Goal: Information Seeking & Learning: Find specific fact

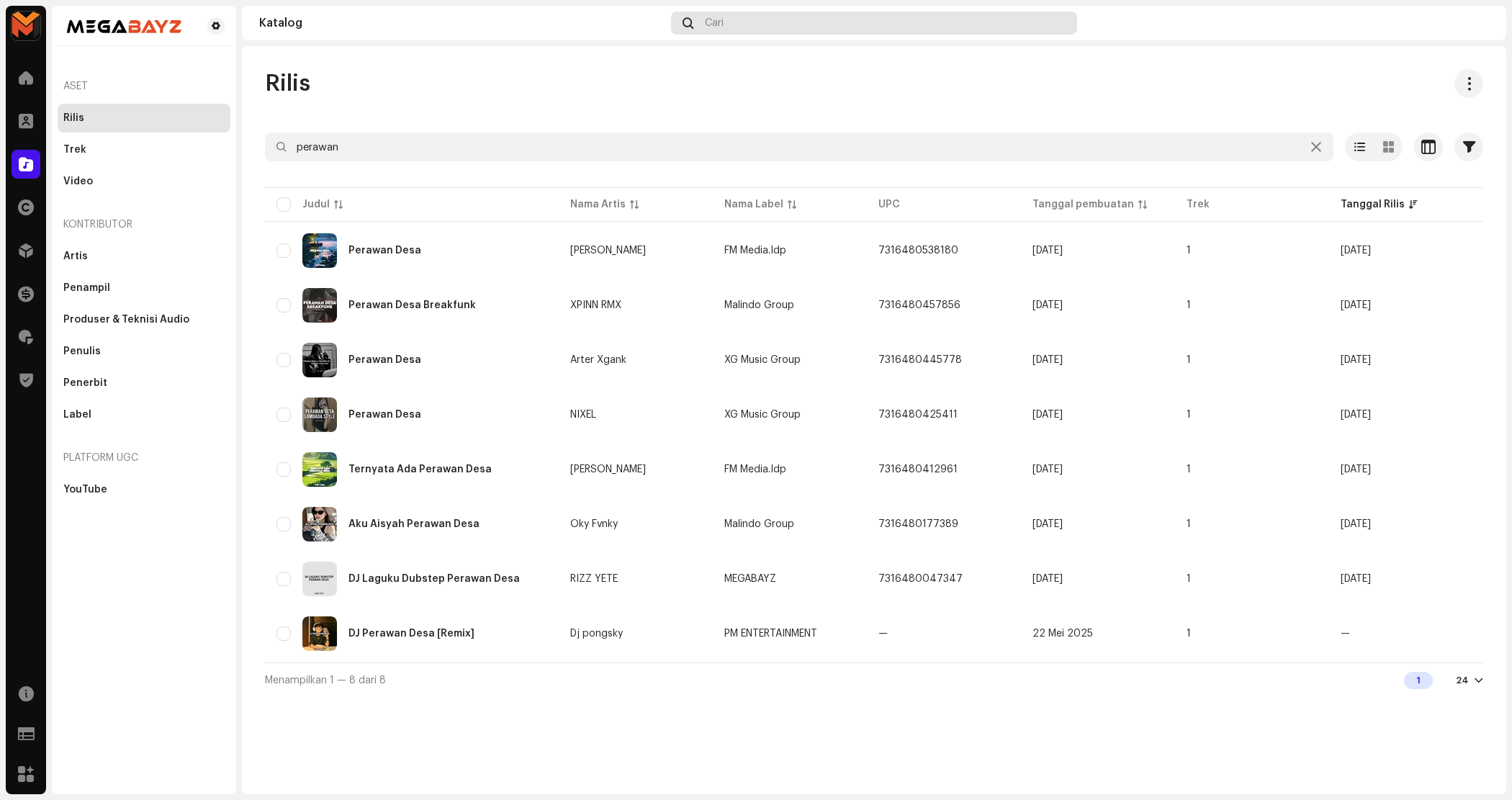
click at [808, 22] on div "Cari" at bounding box center [874, 23] width 406 height 23
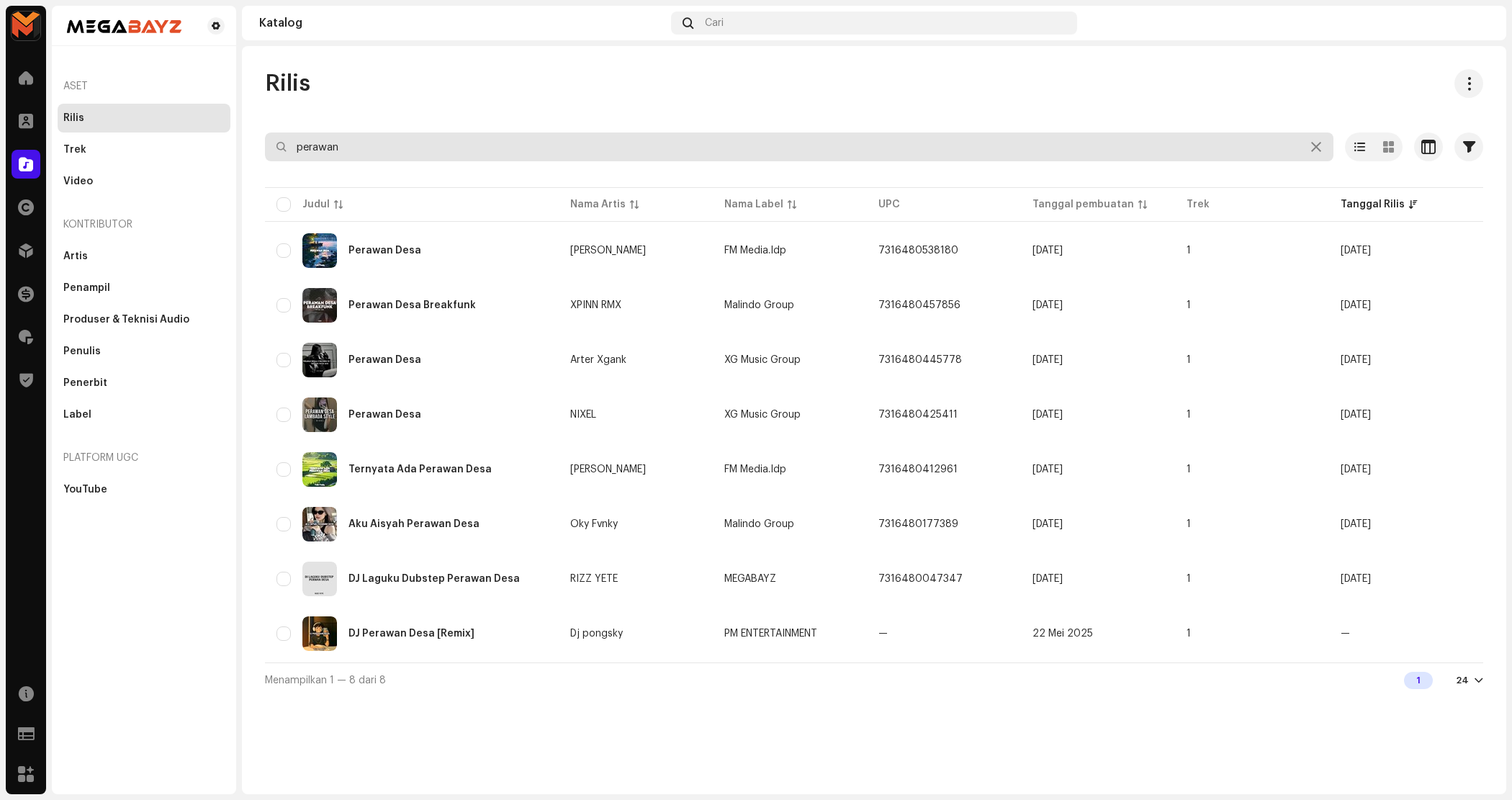
click at [483, 150] on input "perawan" at bounding box center [799, 147] width 1068 height 29
paste input "WILUJENG SUMPING KA TANAH PAJAMPANGAN"
type input "WILUJENG SUMPING KA TANAH PAJAMPANGAN"
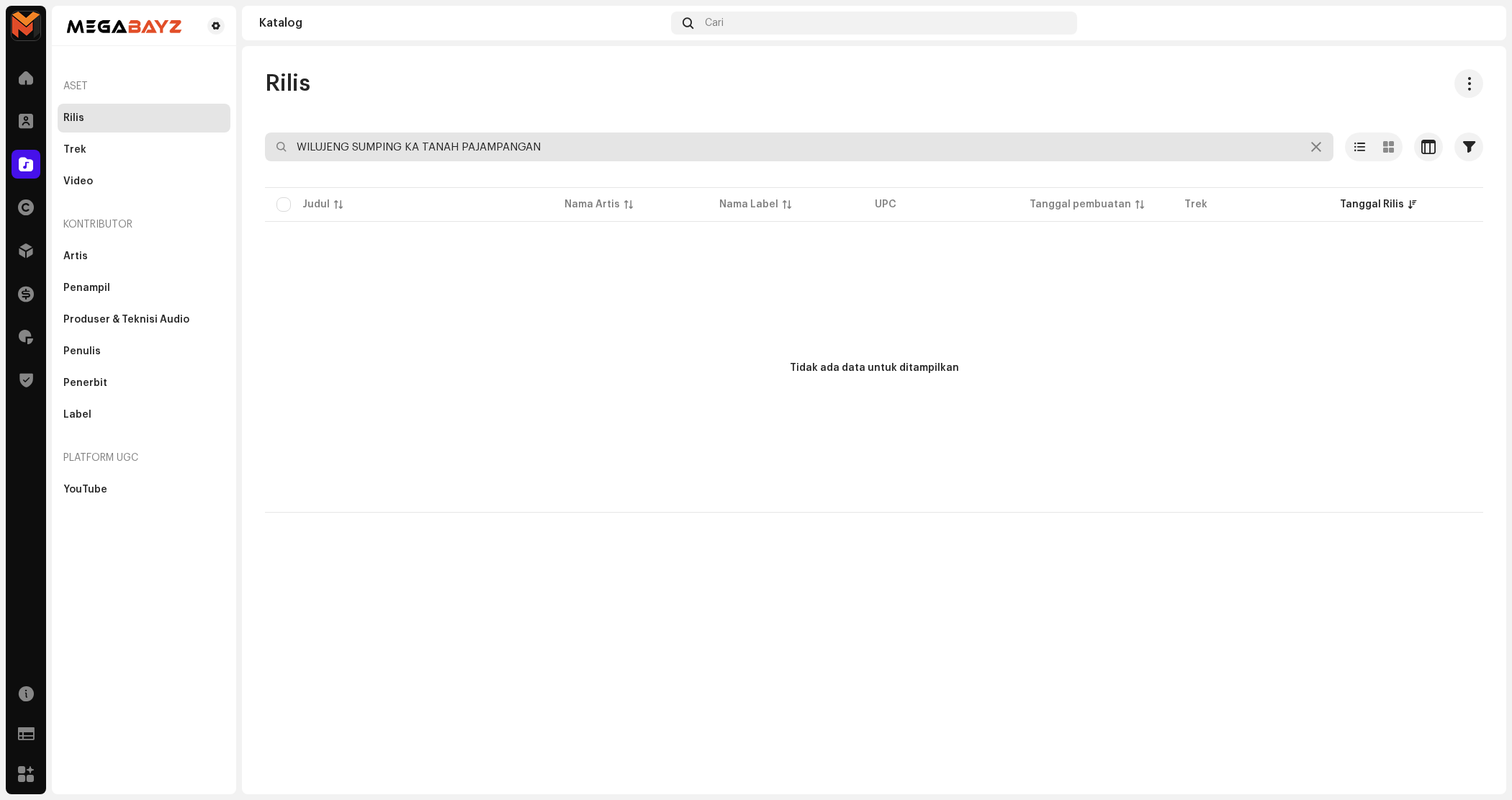
click at [587, 145] on input "WILUJENG SUMPING KA TANAH PAJAMPANGAN" at bounding box center [799, 147] width 1068 height 29
click at [1311, 146] on icon at bounding box center [1316, 147] width 10 height 12
click at [1008, 137] on input "text" at bounding box center [799, 147] width 1068 height 29
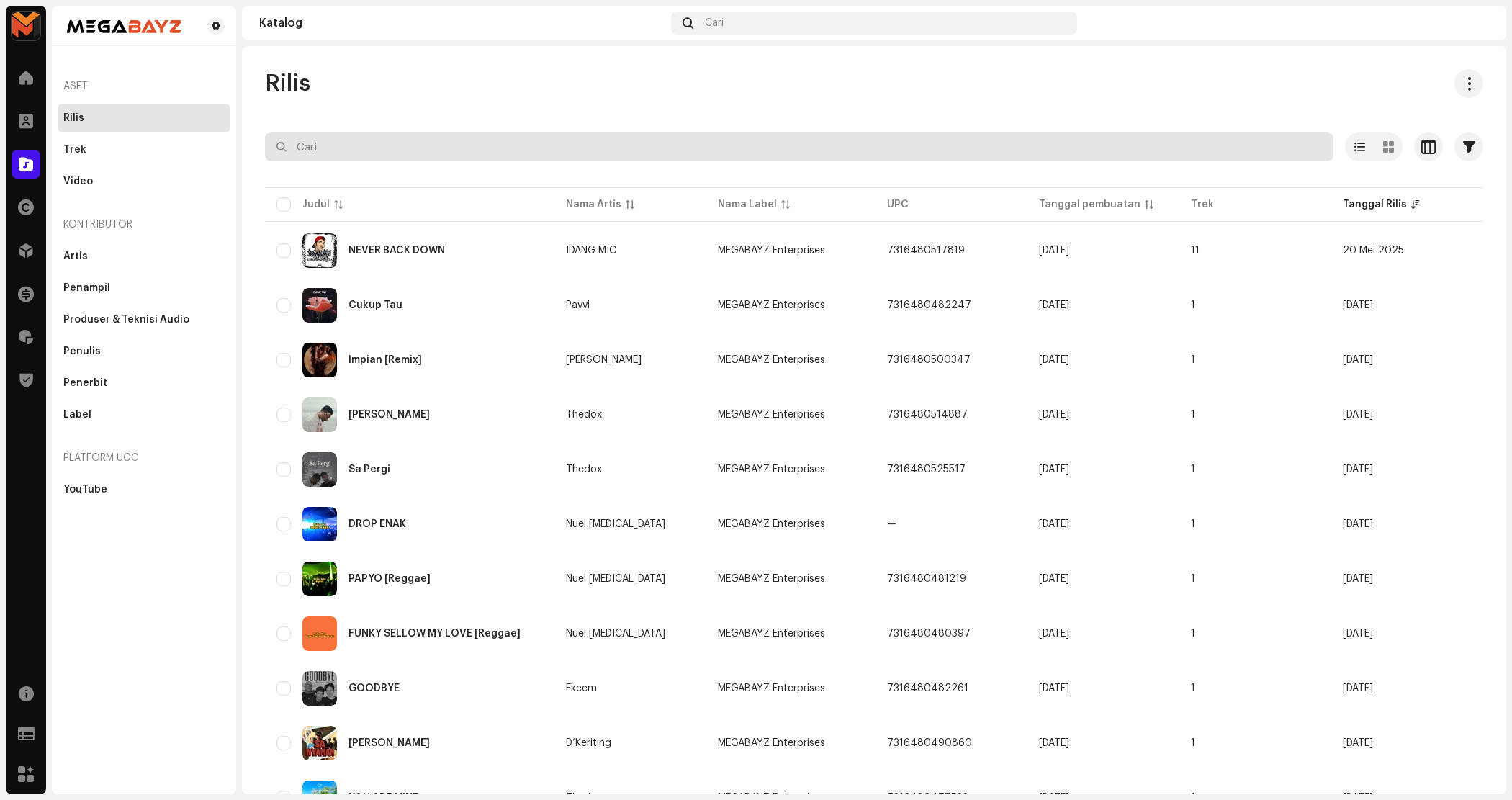
click at [711, 150] on input "text" at bounding box center [799, 147] width 1068 height 29
paste input "Surga Tersembunyi Di Atas Bumi"
type input "Surga Tersembunyi Di Atas Bumi"
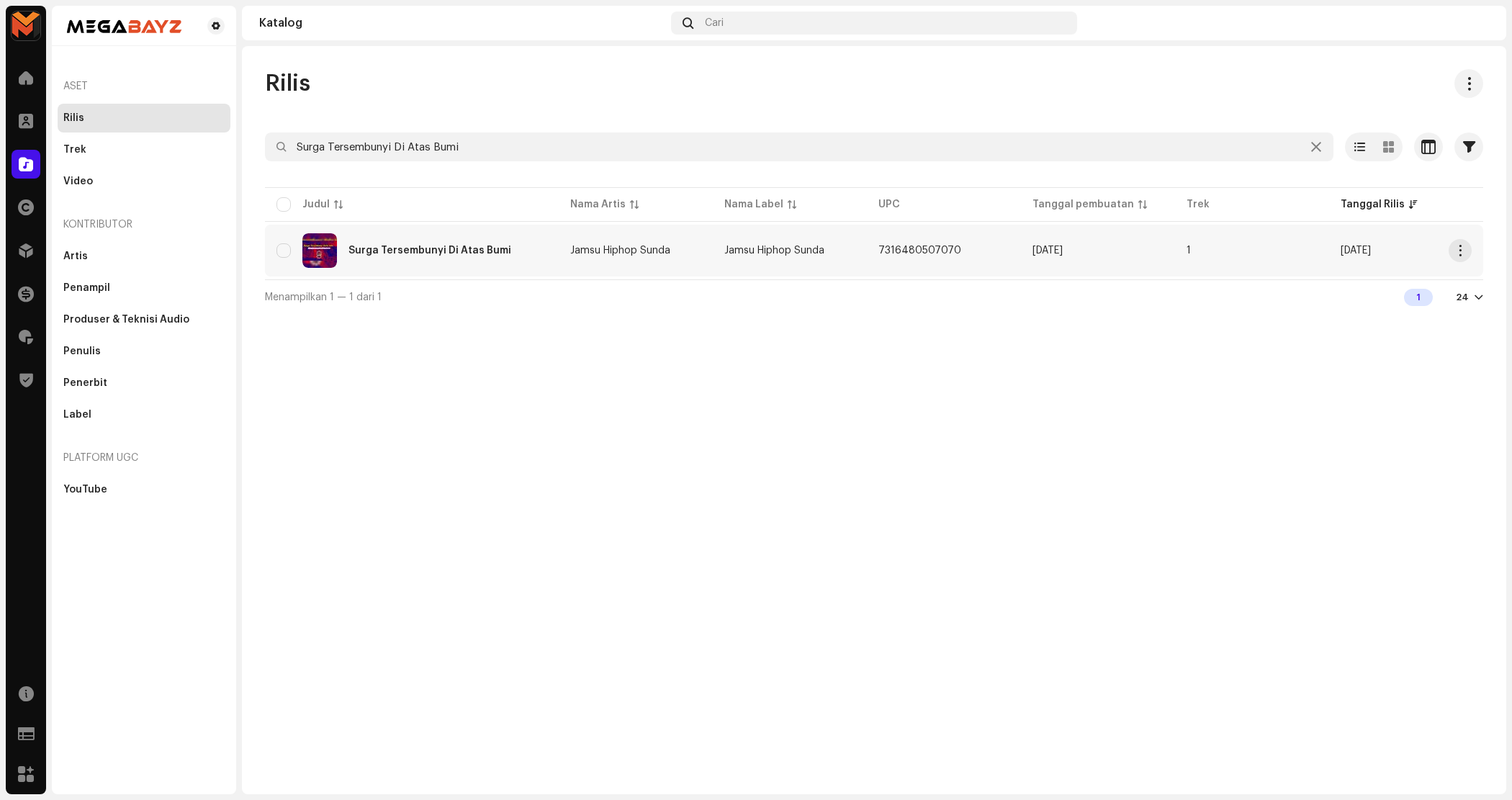
click at [538, 264] on div "Surga Tersembunyi Di Atas Bumi" at bounding box center [412, 251] width 271 height 35
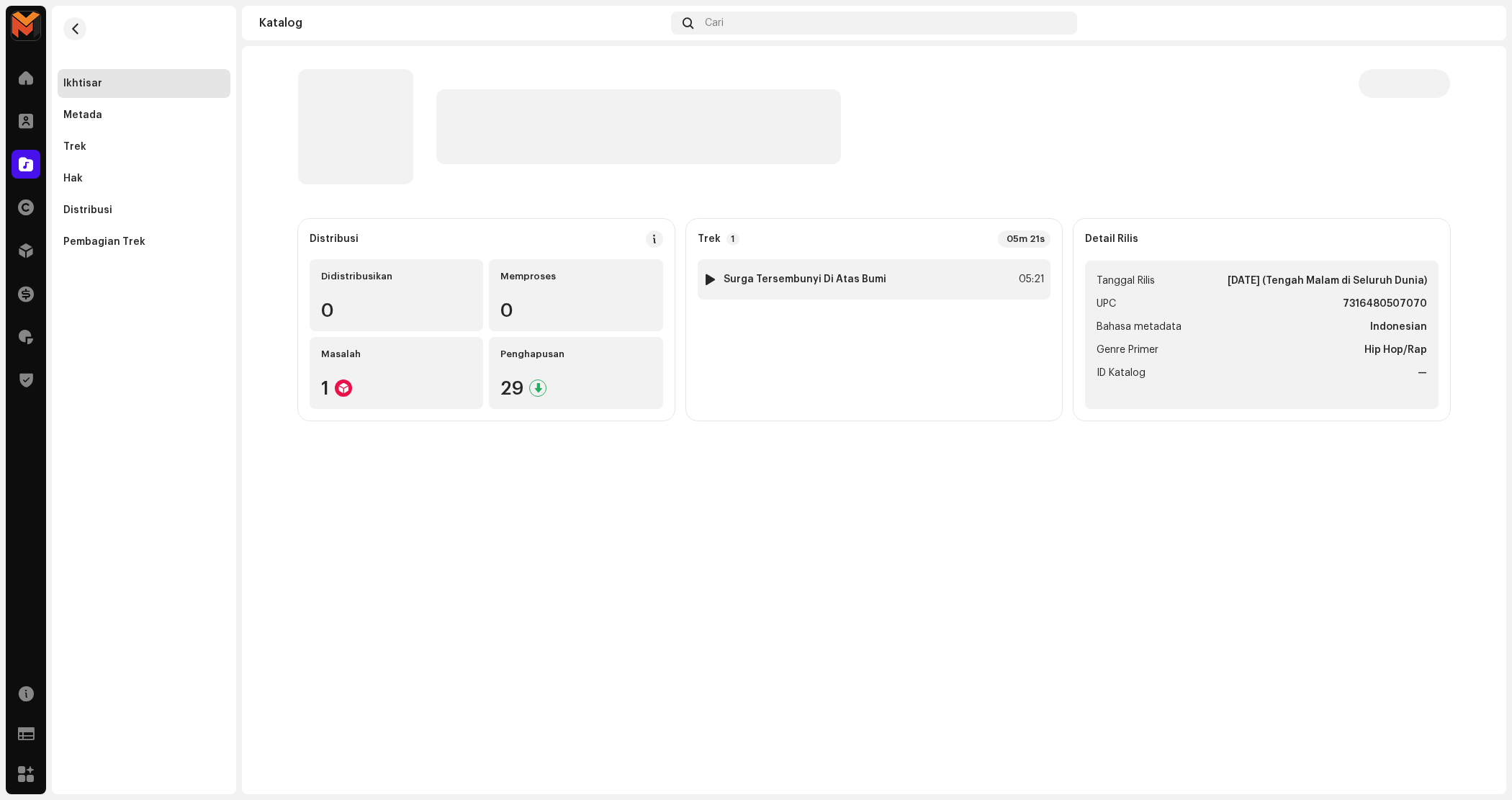
click at [711, 279] on div at bounding box center [710, 280] width 11 height 12
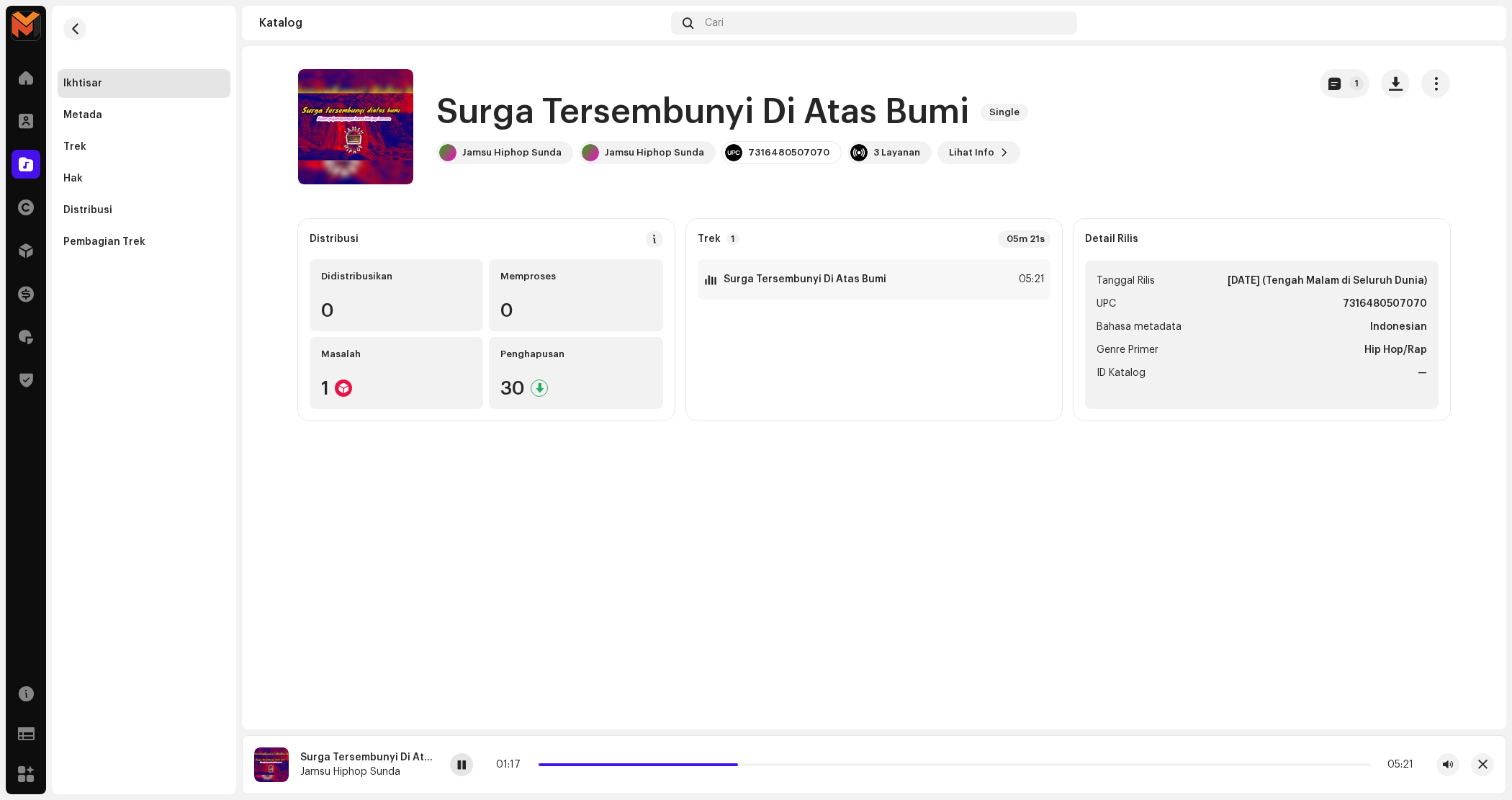
click at [450, 761] on div at bounding box center [462, 765] width 23 height 23
